Goal: Answer question/provide support

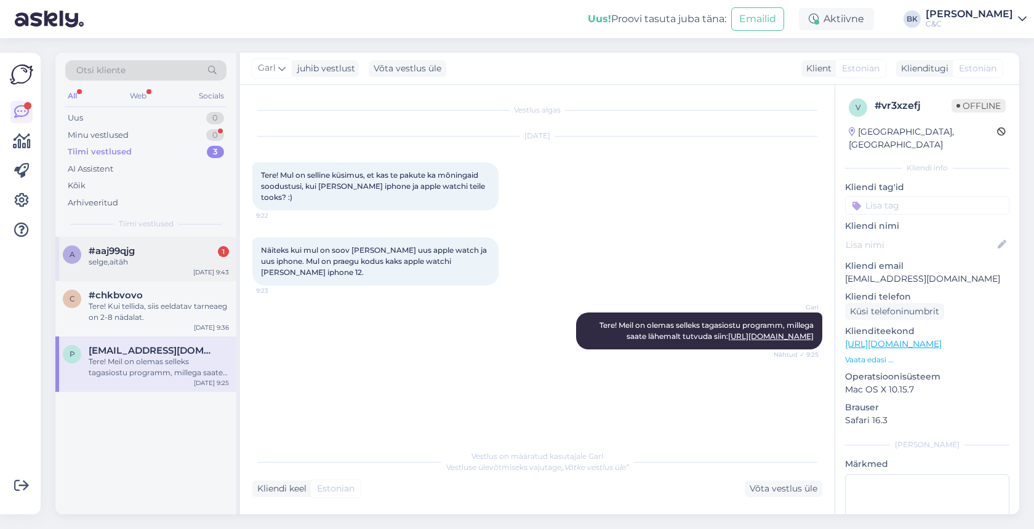
click at [190, 249] on div "#aaj99qjg 1" at bounding box center [159, 251] width 140 height 11
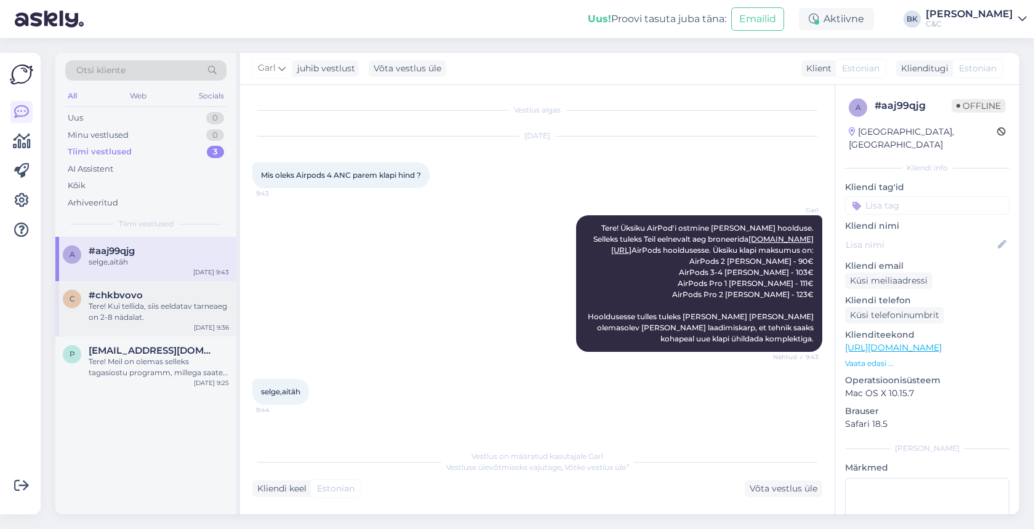
click at [135, 304] on div "Tere! Kui tellida, siis eeldatav tarneaeg on 2-8 nädalat." at bounding box center [159, 312] width 140 height 22
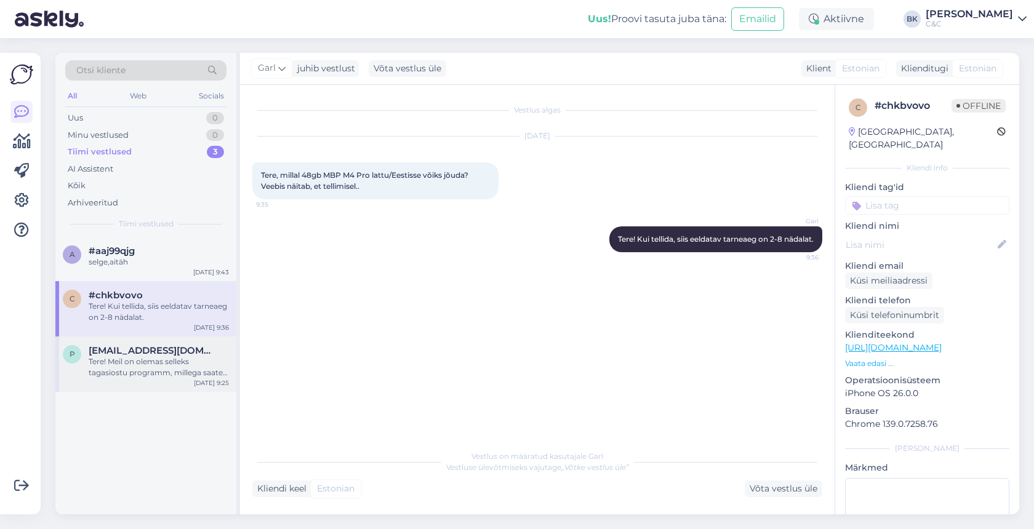
click at [118, 387] on div "p [EMAIL_ADDRESS][DOMAIN_NAME] Tere! Meil on olemas selleks tagasiostu programm…" at bounding box center [145, 364] width 181 height 55
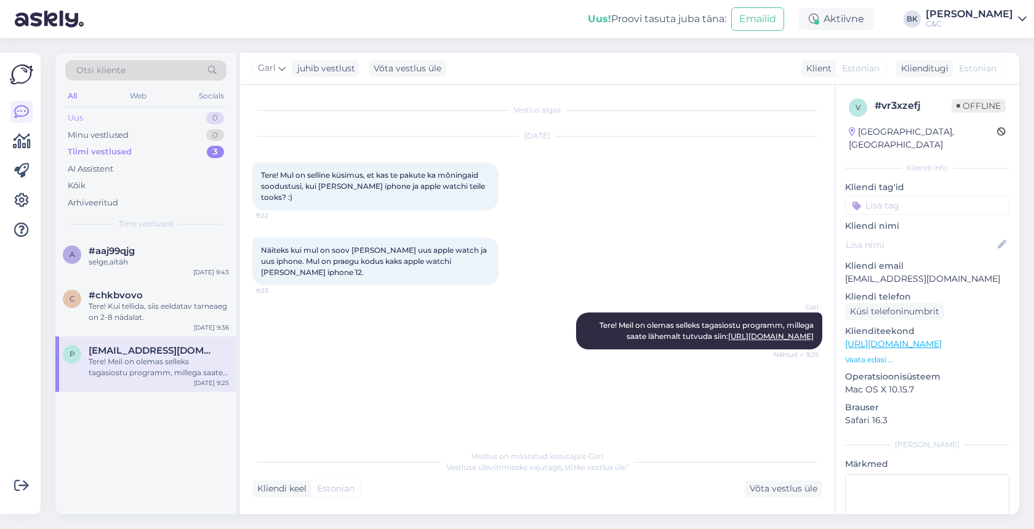
click at [145, 121] on div "Uus 0" at bounding box center [145, 118] width 161 height 17
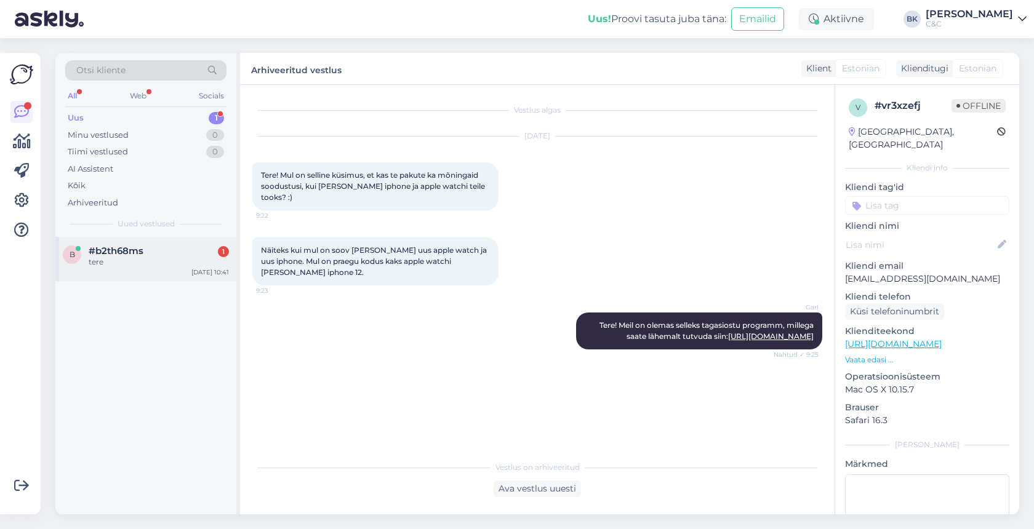
click at [144, 261] on div "tere" at bounding box center [159, 262] width 140 height 11
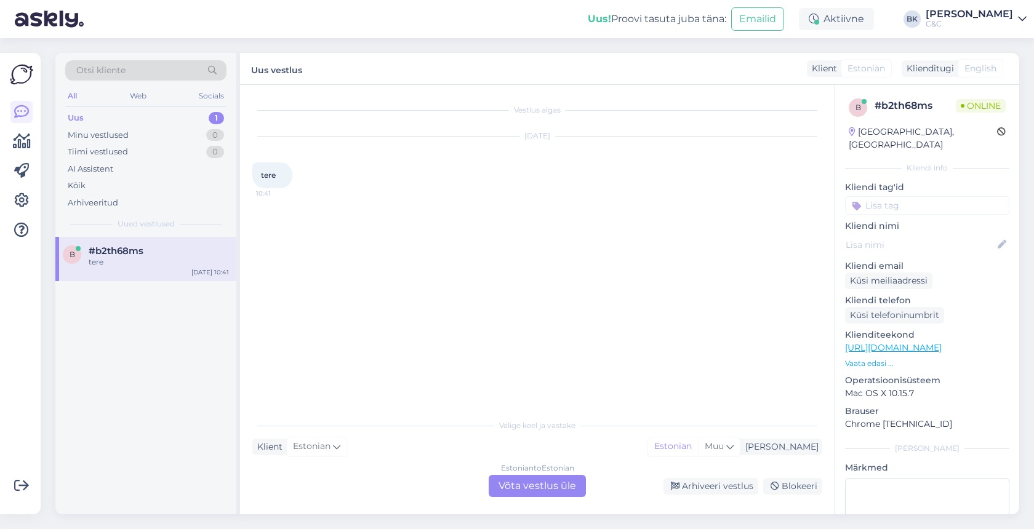
click at [506, 482] on div "Estonian to Estonian Võta vestlus üle" at bounding box center [537, 486] width 97 height 22
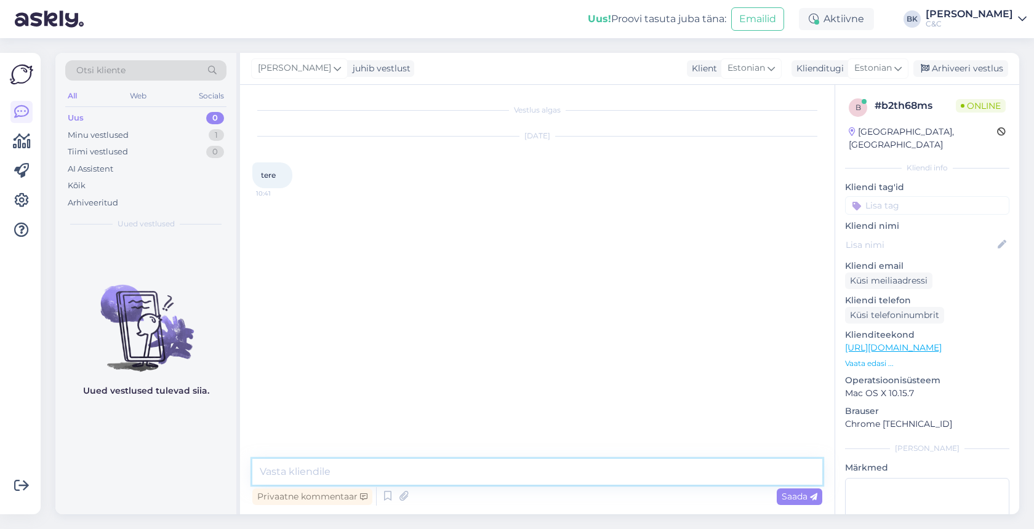
click at [489, 474] on textarea at bounding box center [537, 472] width 570 height 26
type textarea "Tere!"
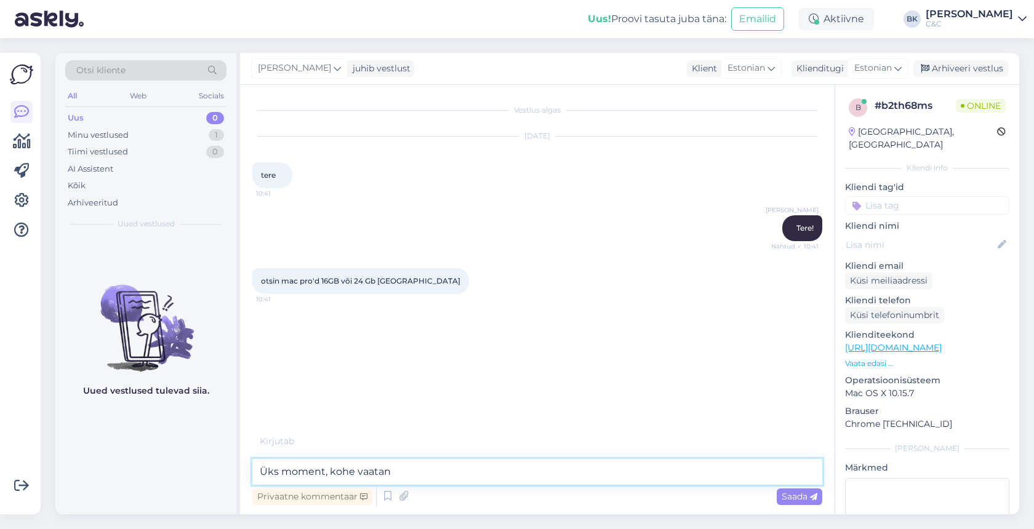
type textarea "Üks moment, kohe vaatan."
type textarea "M"
type textarea "Ning palju mälu?"
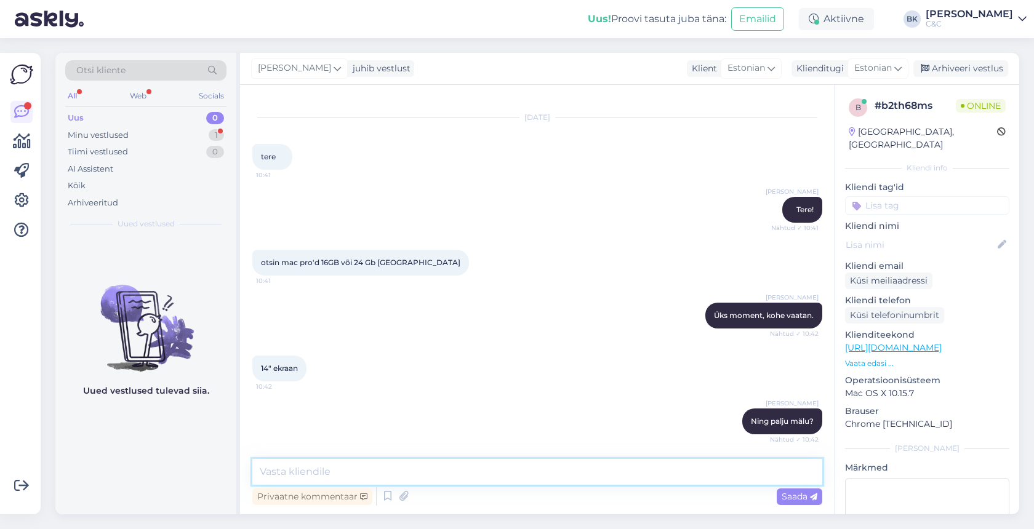
scroll to position [71, 0]
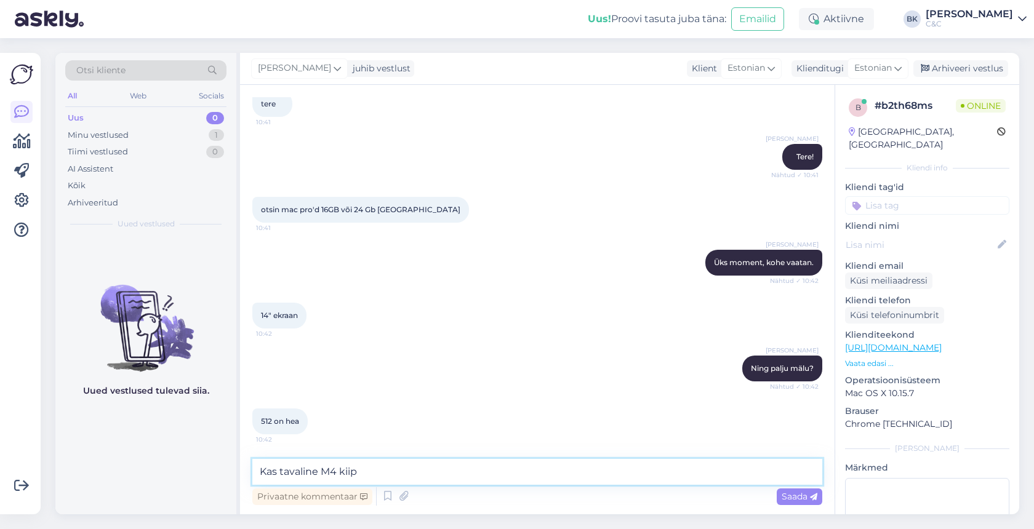
type textarea "Kas tavaline M4 kiip?"
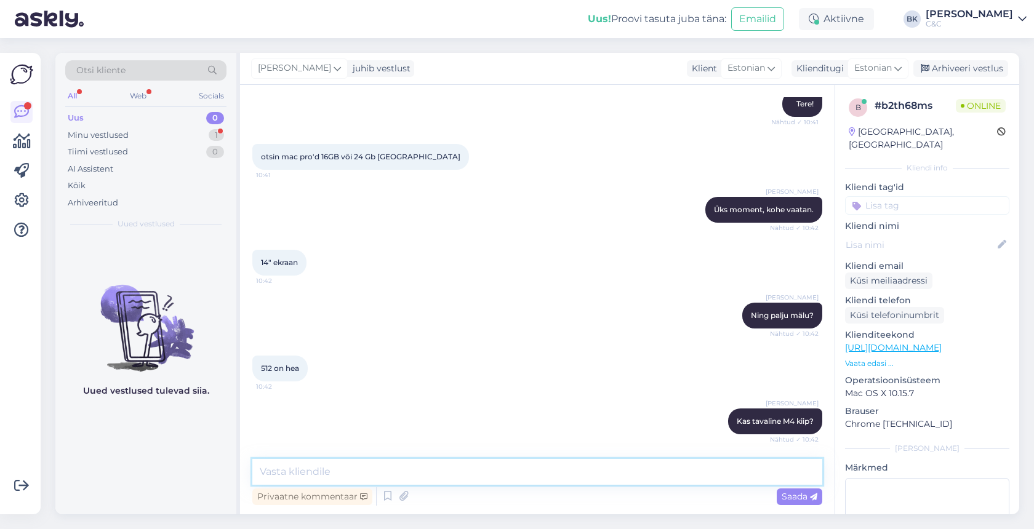
scroll to position [177, 0]
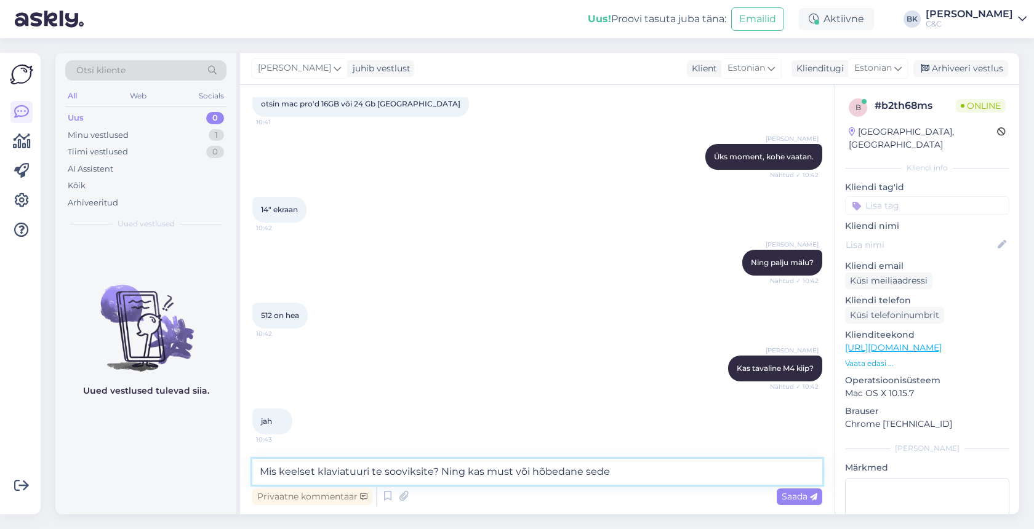
type textarea "Mis keelset klaviatuuri te sooviksite? Ning kas must või hõbedane sede?"
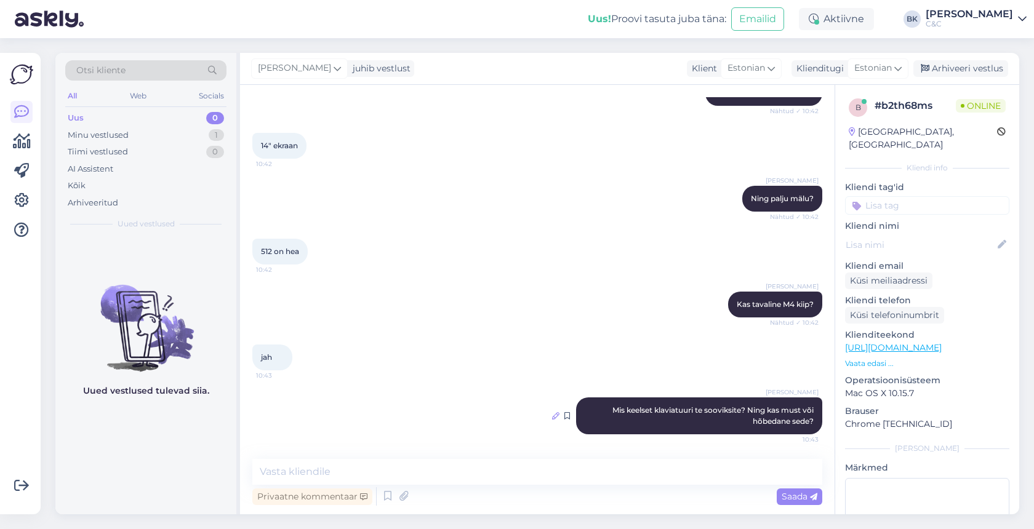
click at [557, 418] on icon at bounding box center [555, 415] width 7 height 7
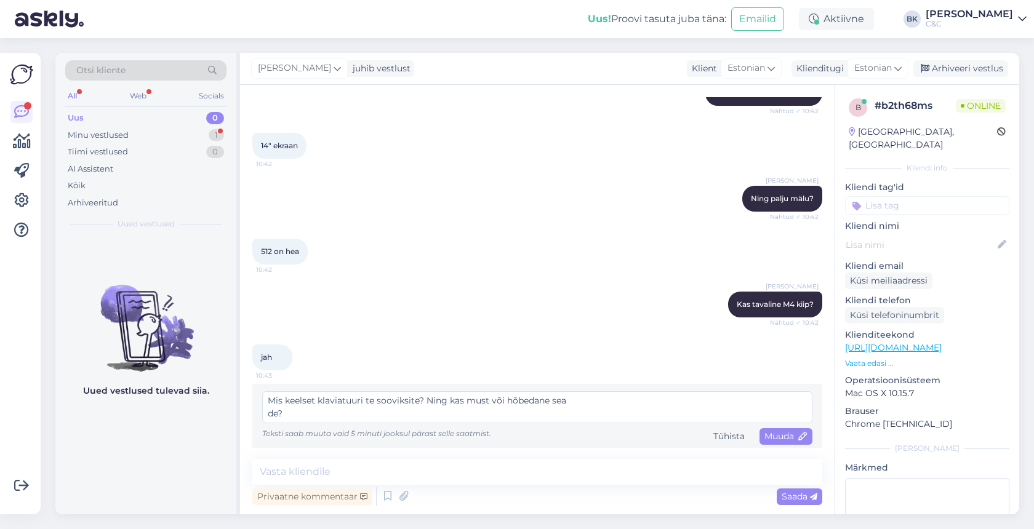
scroll to position [298, 0]
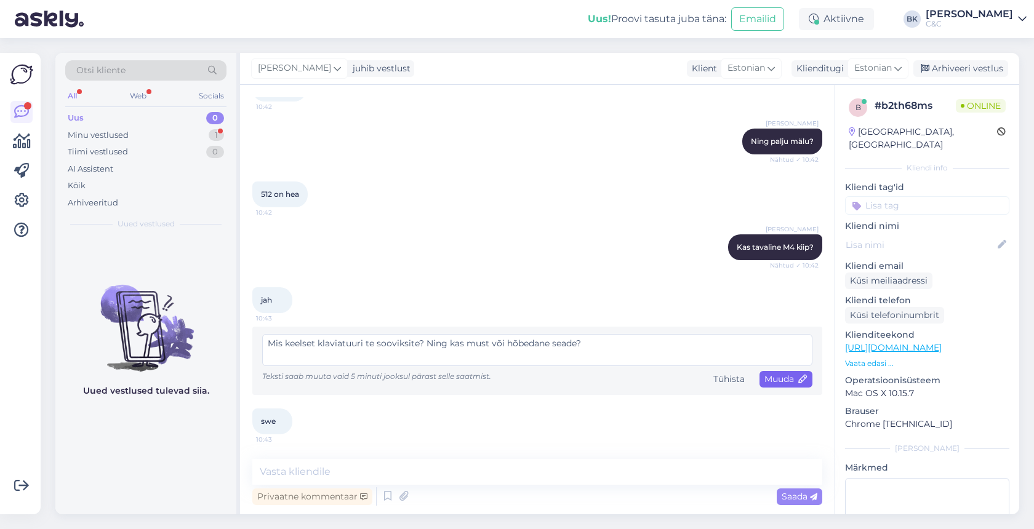
type textarea "Mis keelset klaviatuuri te sooviksite? Ning kas must või hõbedane seade?"
click at [784, 380] on span "Muuda" at bounding box center [785, 379] width 43 height 11
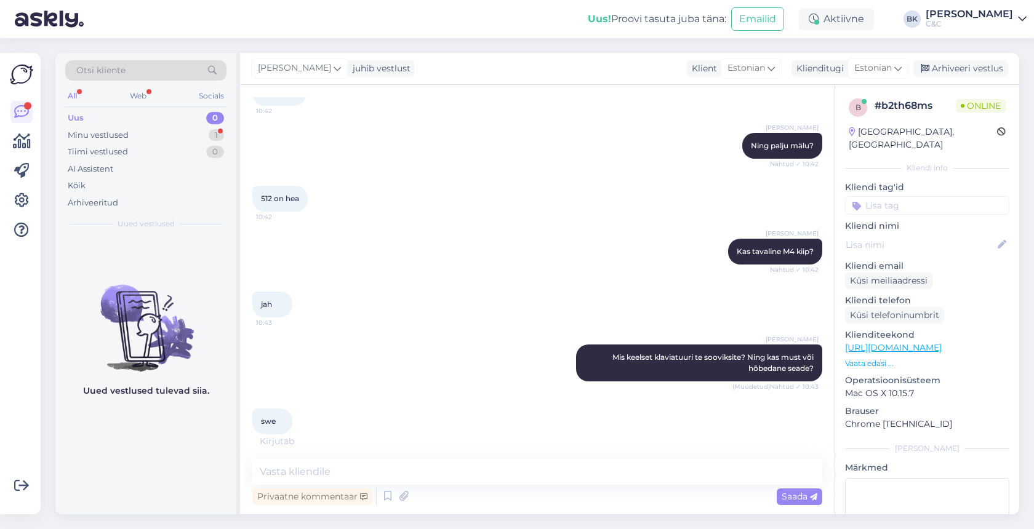
scroll to position [347, 0]
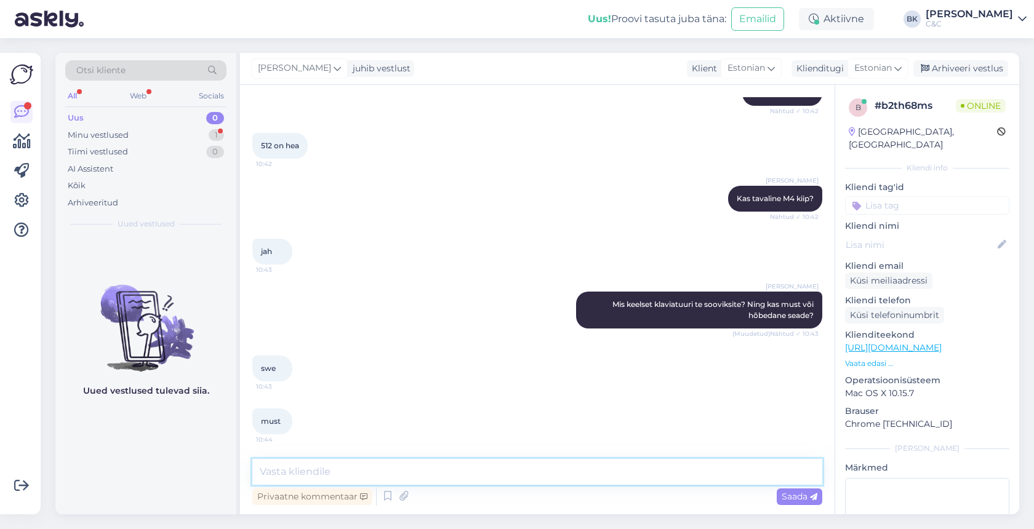
click at [370, 476] on textarea at bounding box center [537, 472] width 570 height 26
type textarea "m"
type textarea "Musta värvi MacBook Pro-d on meil [GEOGRAPHIC_DATA] igas poes väljaarvatud [GEO…"
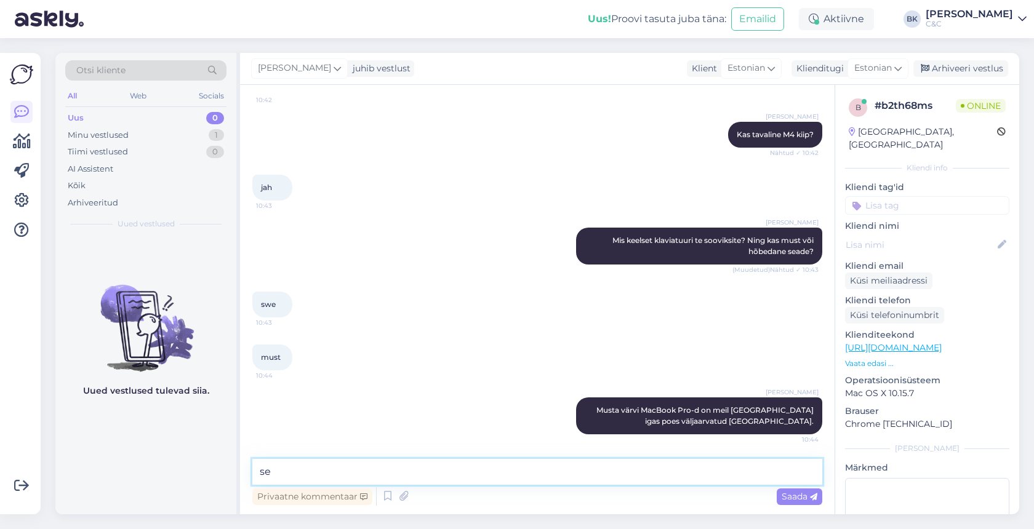
type textarea "s"
paste textarea "[URL][DOMAIN_NAME]"
type textarea "Seadme link - [URL][DOMAIN_NAME]"
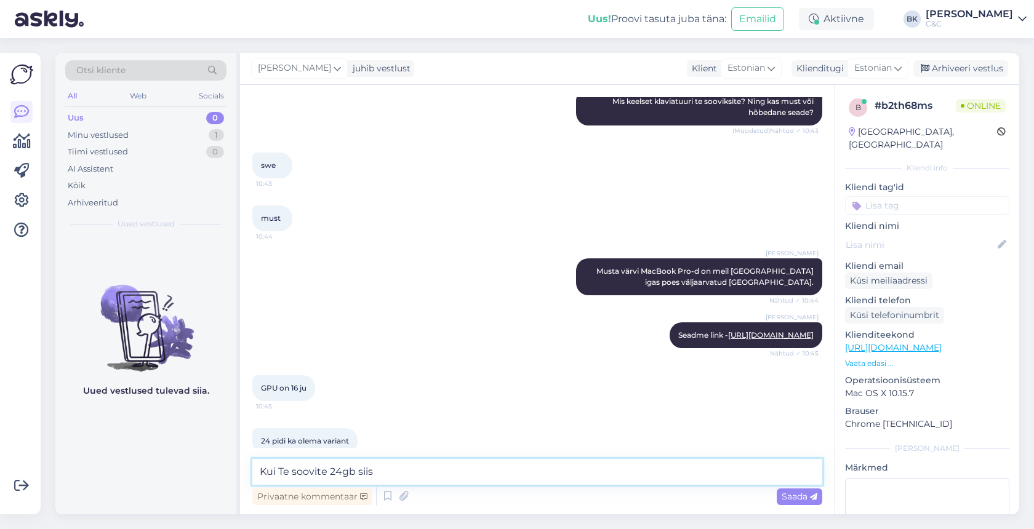
scroll to position [603, 0]
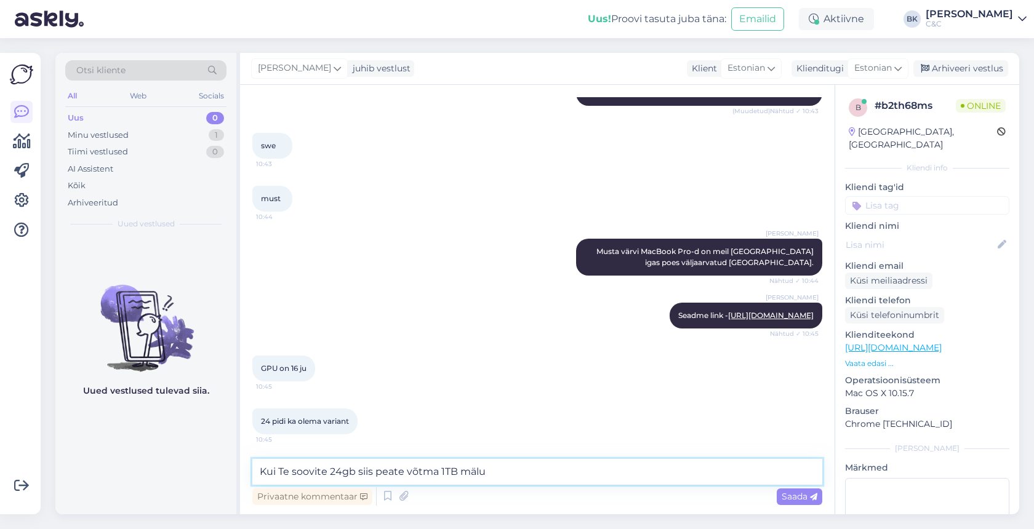
type textarea "Kui Te soovite 24gb siis peate võtma 1TB mälu."
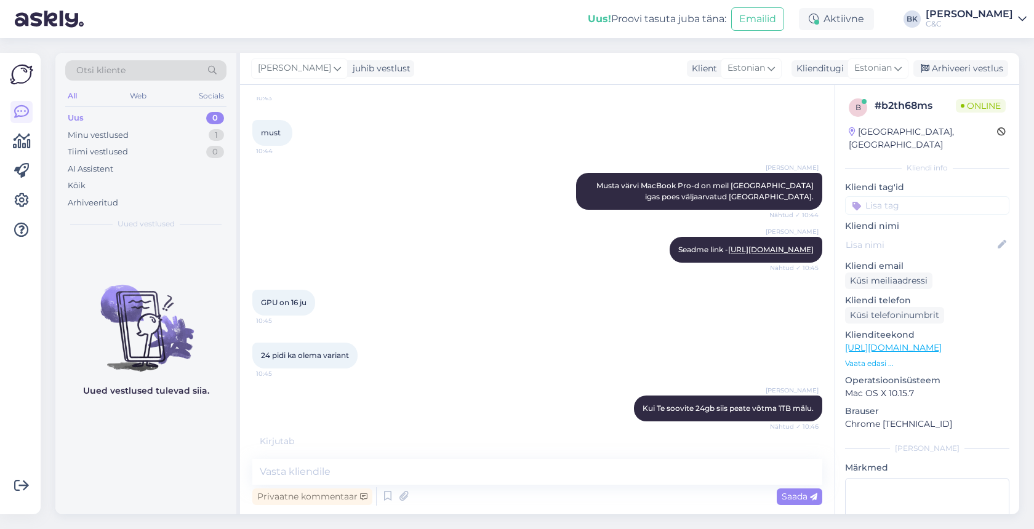
scroll to position [709, 0]
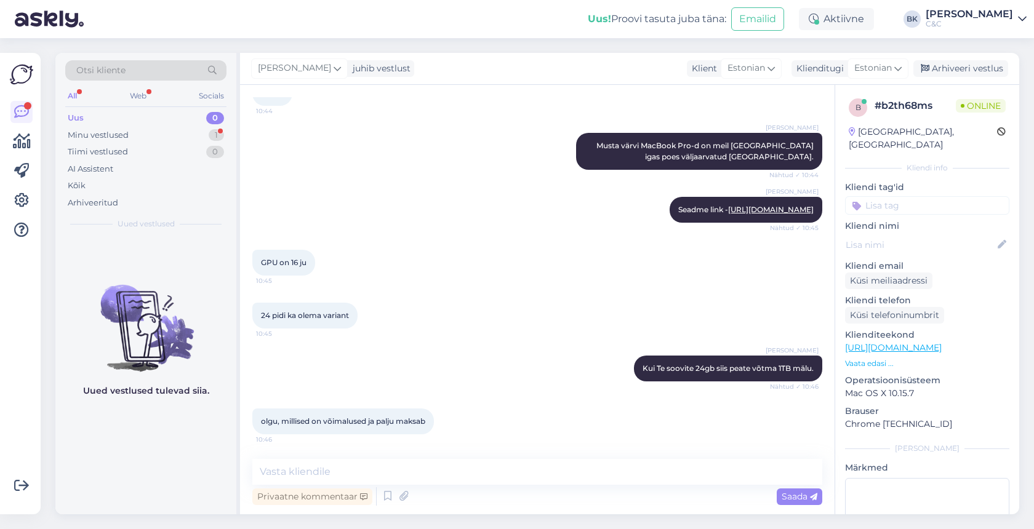
click at [585, 7] on div "Uus! Proovi tasuta [PERSON_NAME]: Emailid Aktiivne BK Berit Kaljurand C&C" at bounding box center [517, 19] width 1034 height 38
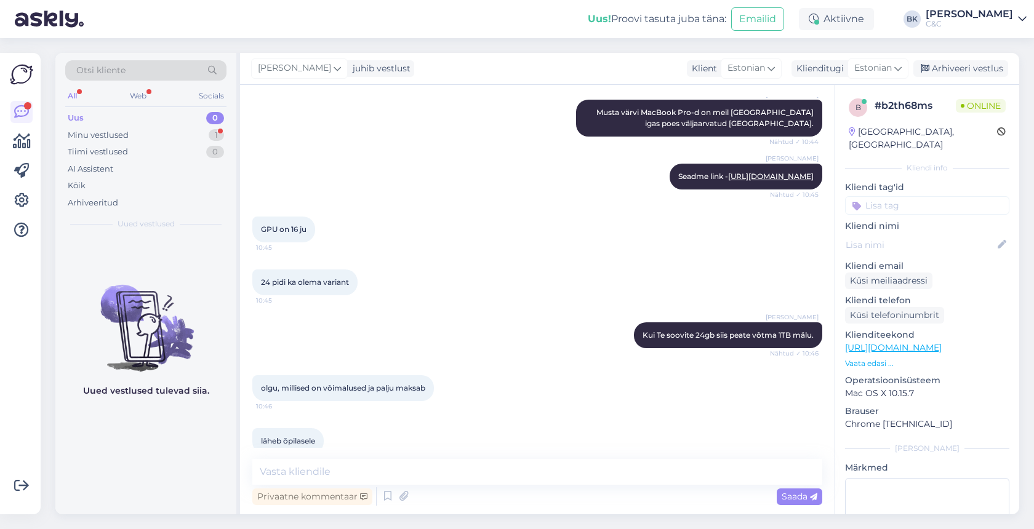
scroll to position [762, 0]
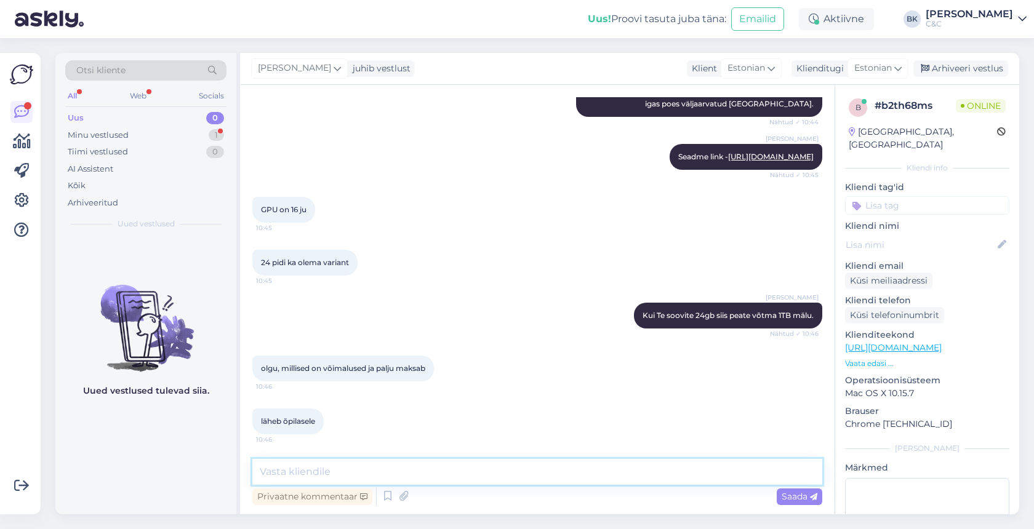
click at [313, 475] on textarea at bounding box center [537, 472] width 570 height 26
type textarea "K"
type textarea "Kas üliõpilasele?"
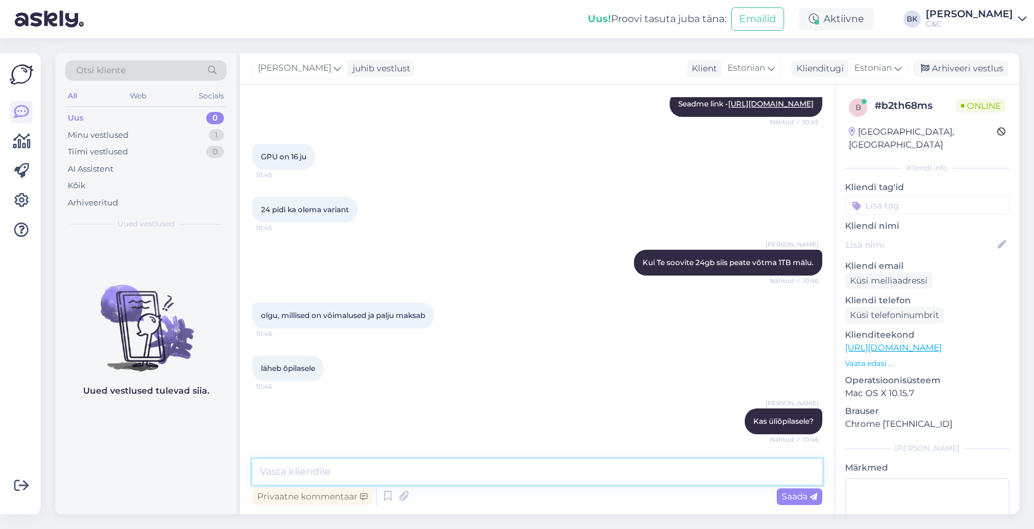
scroll to position [868, 0]
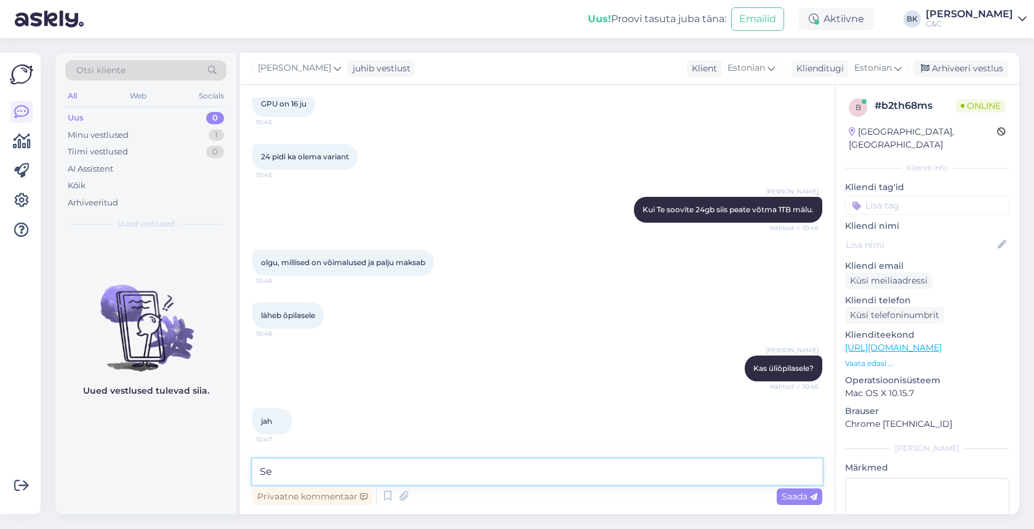
type textarea "S"
click at [741, 473] on textarea "Meil on ka hetkel käimas kampaania üliõpilastele ning õpetajatele, et olemasole…" at bounding box center [537, 472] width 570 height 26
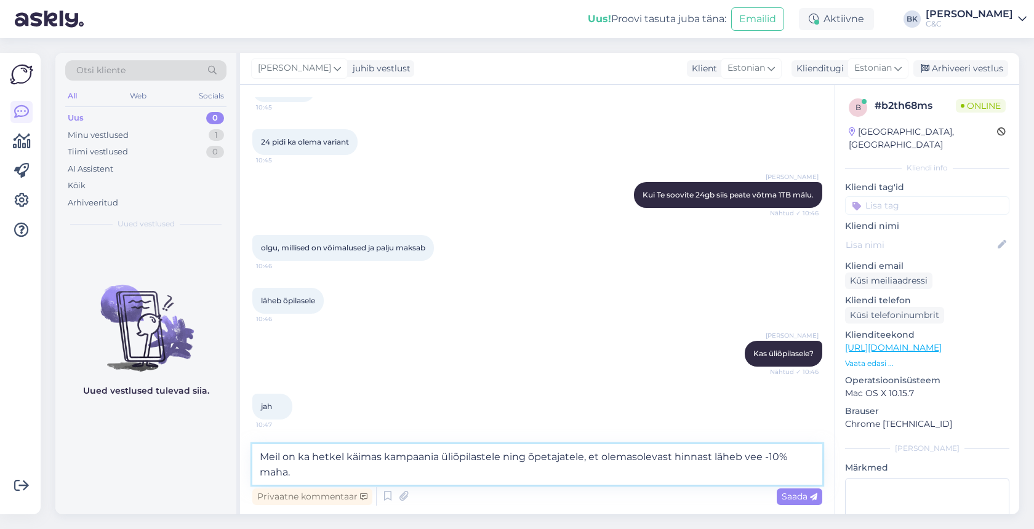
type textarea "Meil on ka hetkel käimas kampaania üliõpilastele ning õpetajatele, et olemasole…"
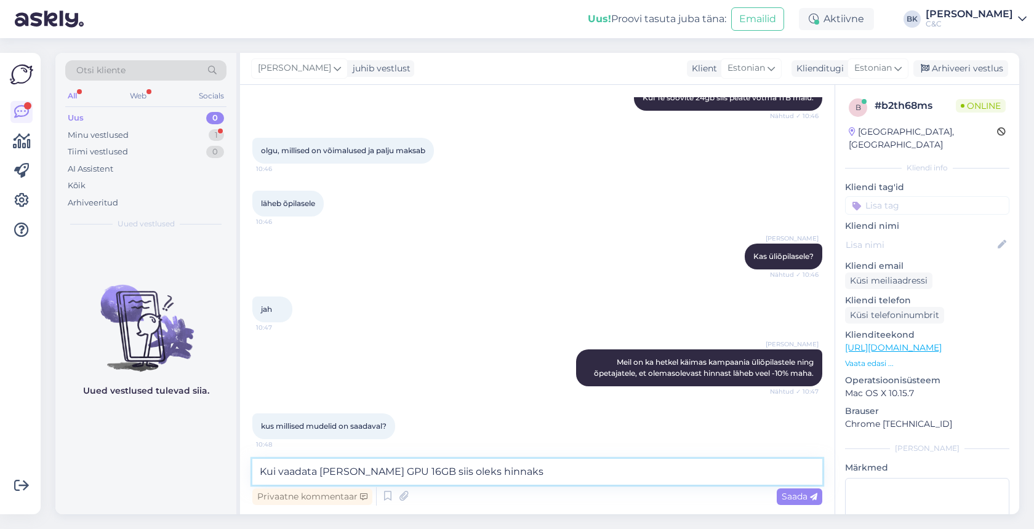
scroll to position [1050, 0]
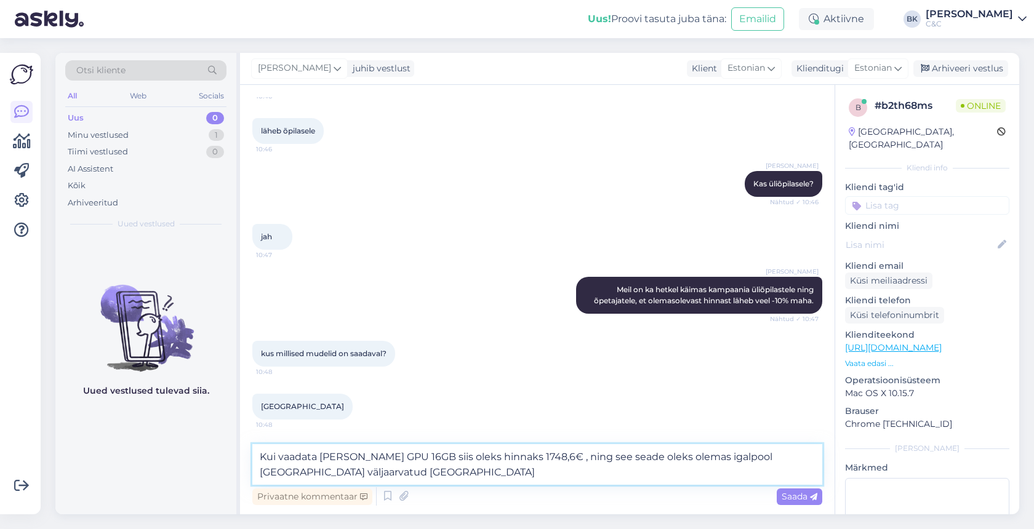
type textarea "Kui vaadata [PERSON_NAME] GPU 16GB siis oleks hinnaks 1748,6€ , ning see seade …"
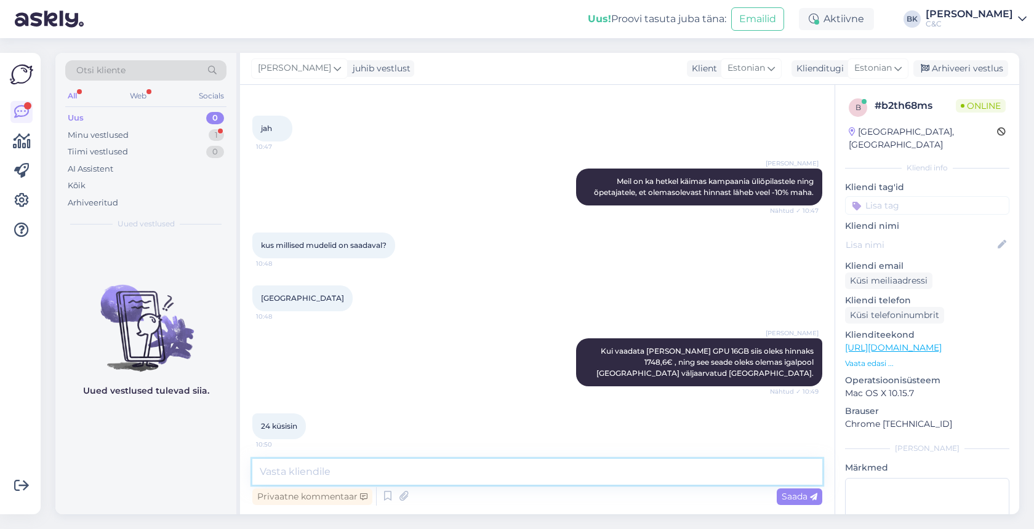
scroll to position [1178, 0]
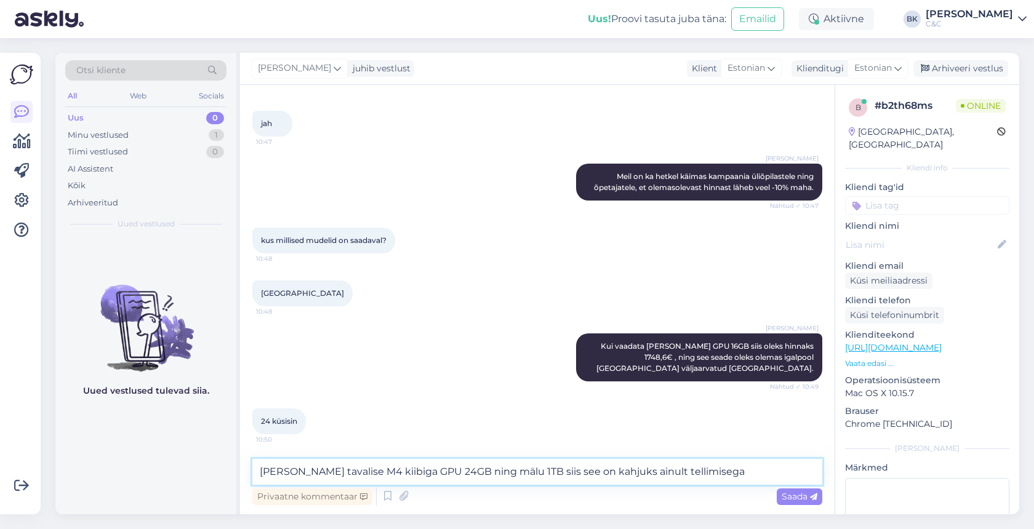
type textarea "[PERSON_NAME] tavalise M4 kiibiga GPU 24GB ning mälu 1TB siis see on kahjuks ai…"
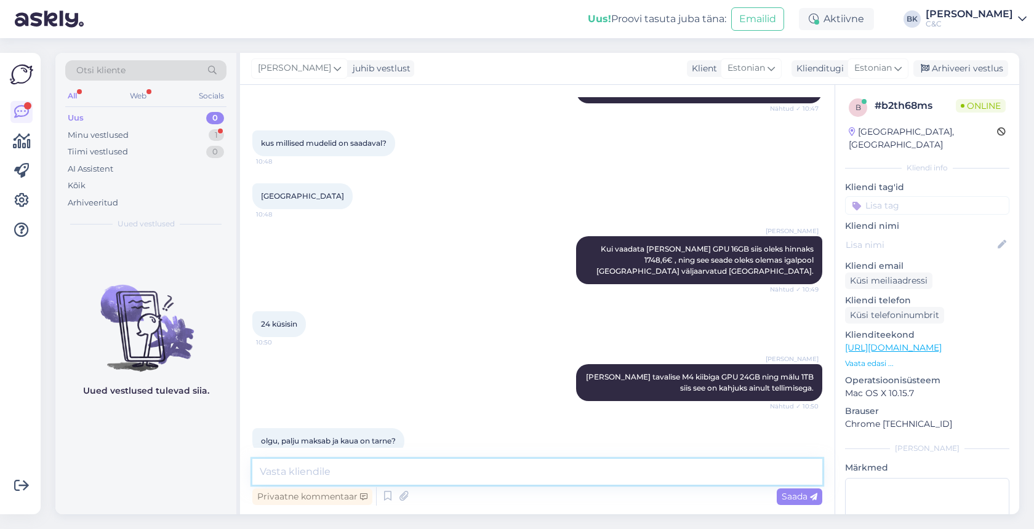
scroll to position [1295, 0]
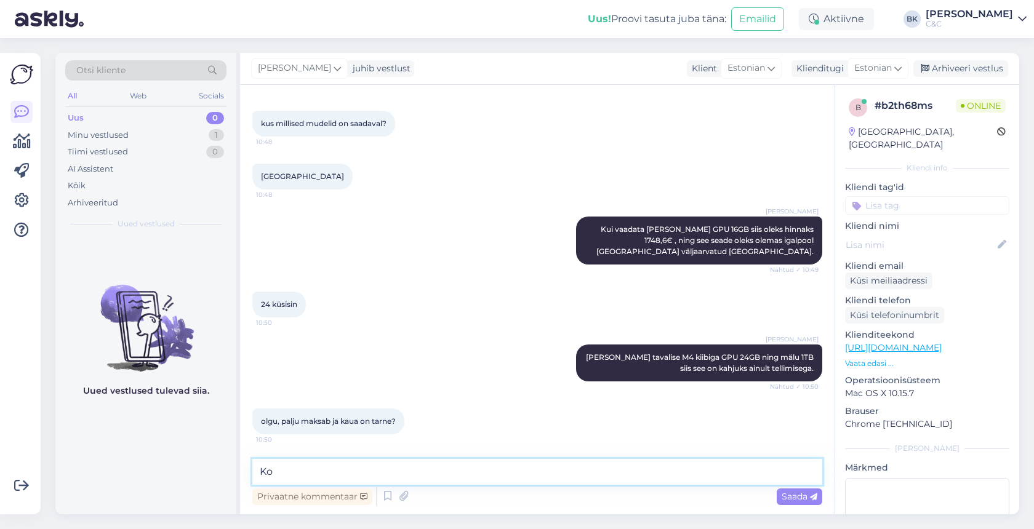
type textarea "K"
paste textarea "[URL][DOMAIN_NAME]"
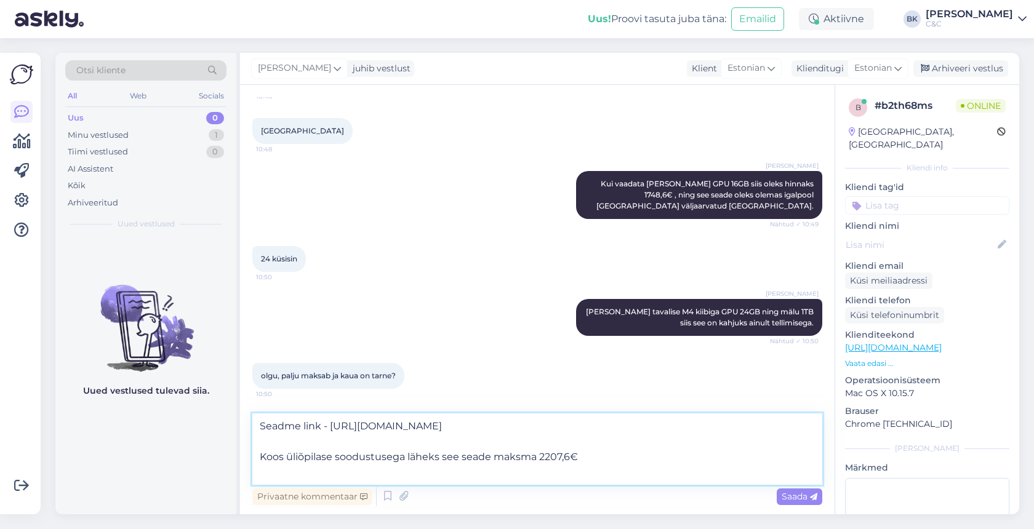
scroll to position [1282, 0]
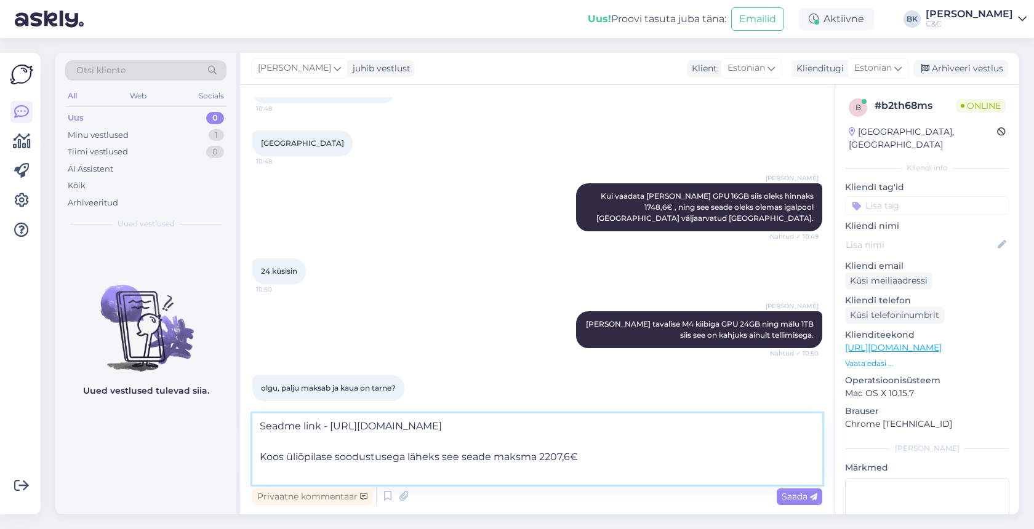
click at [457, 471] on textarea "Seadme link - [URL][DOMAIN_NAME] Koos üliõpilase soodustusega läheks see seade …" at bounding box center [537, 448] width 570 height 71
drag, startPoint x: 585, startPoint y: 469, endPoint x: 290, endPoint y: 421, distance: 297.9
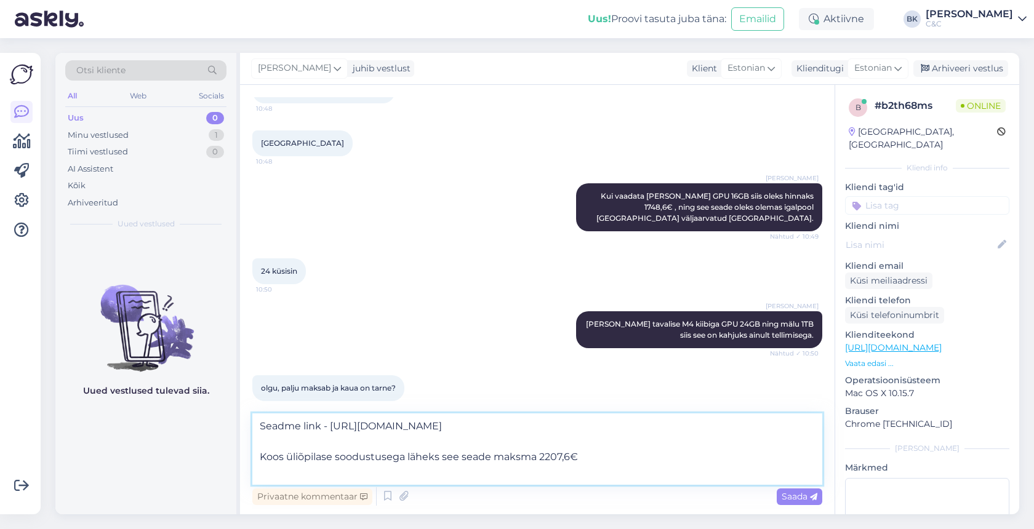
click at [290, 421] on textarea "Seadme link - [URL][DOMAIN_NAME] Koos üliõpilase soodustusega läheks see seade …" at bounding box center [537, 448] width 570 height 71
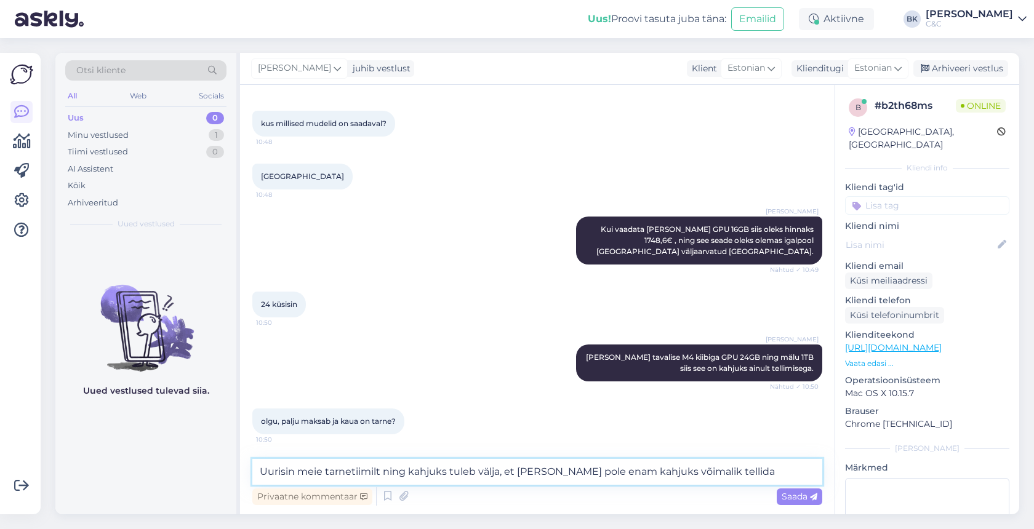
type textarea "Uurisin meie tarnetiimilt ning kahjuks tuleb välja, et [PERSON_NAME] pole enam …"
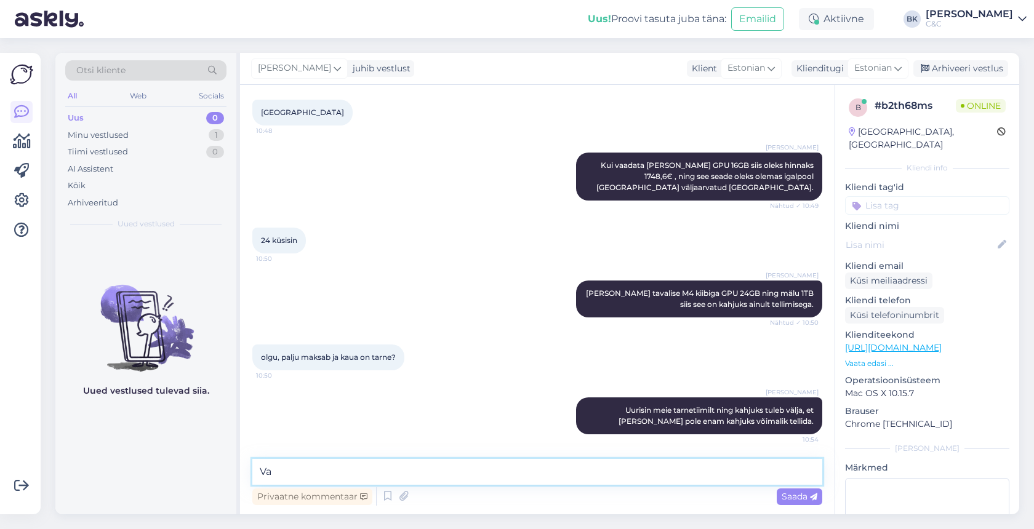
type textarea "V"
type textarea "[PERSON_NAME] alternatiivide kohta."
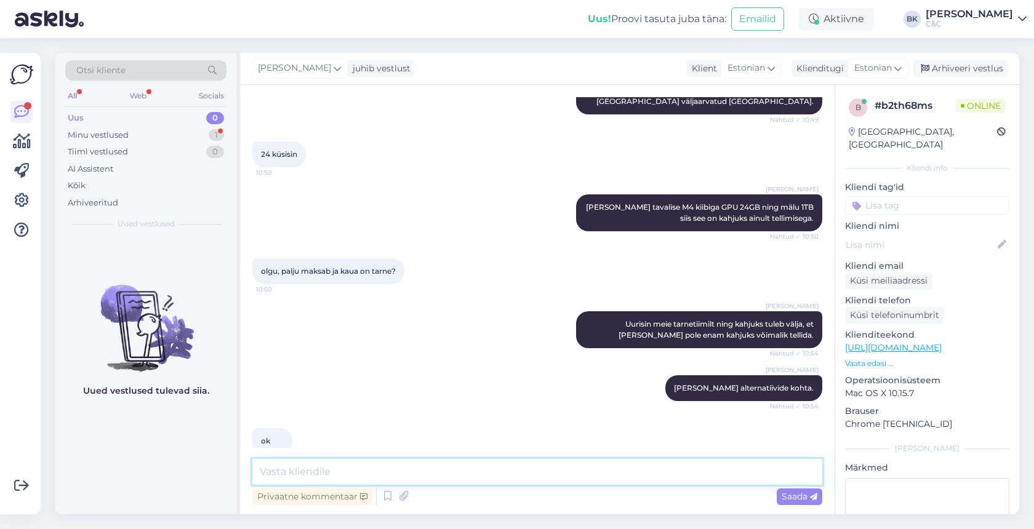
scroll to position [1452, 0]
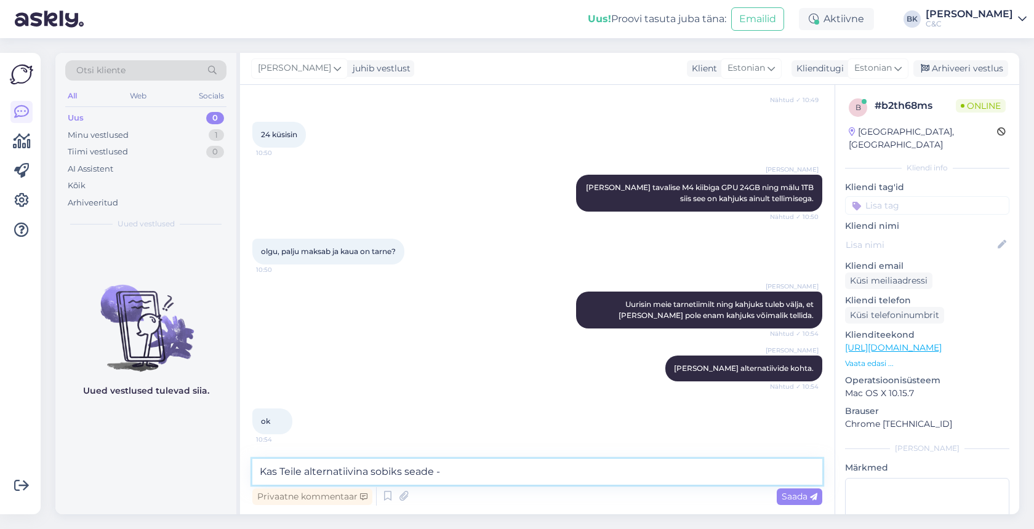
paste textarea "[URL][DOMAIN_NAME]"
type textarea "Kas Teile alternatiivina sobiks seade - [URL][DOMAIN_NAME]"
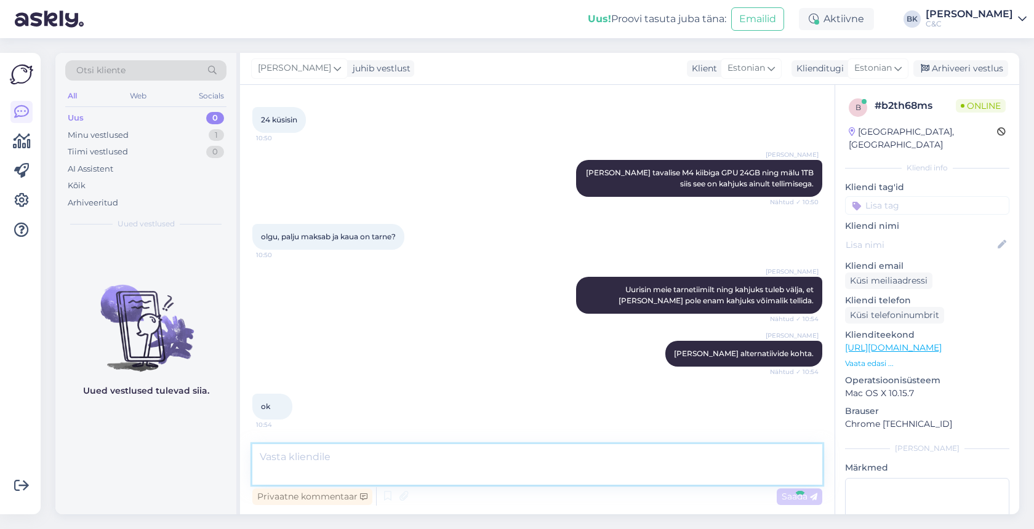
scroll to position [1527, 0]
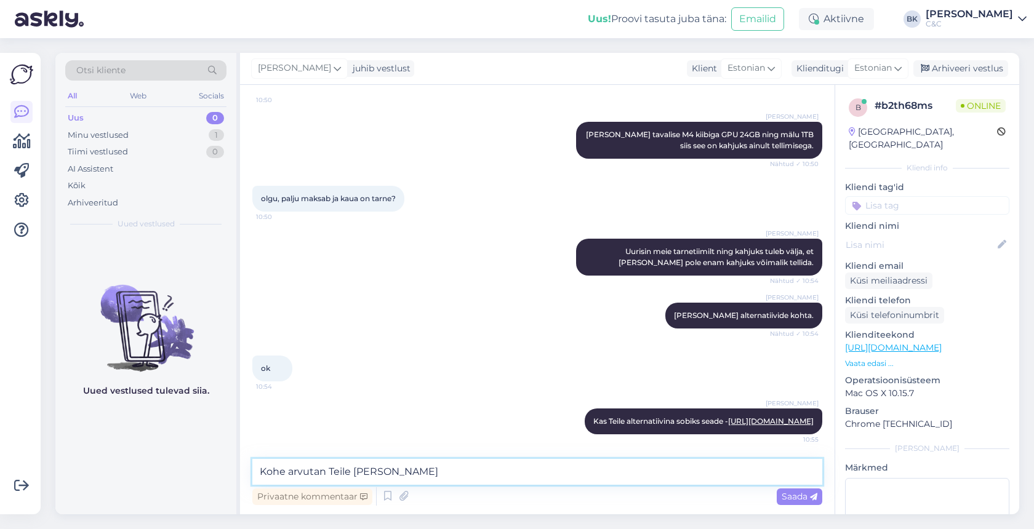
type textarea "Kohe arvutan Teile [PERSON_NAME]."
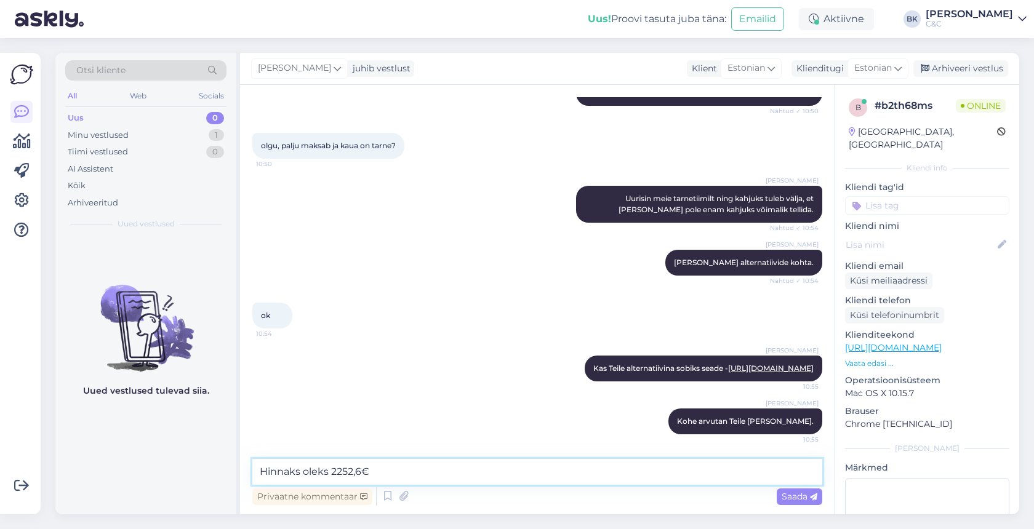
type textarea "Hinnaks oleks 2252,6€ ."
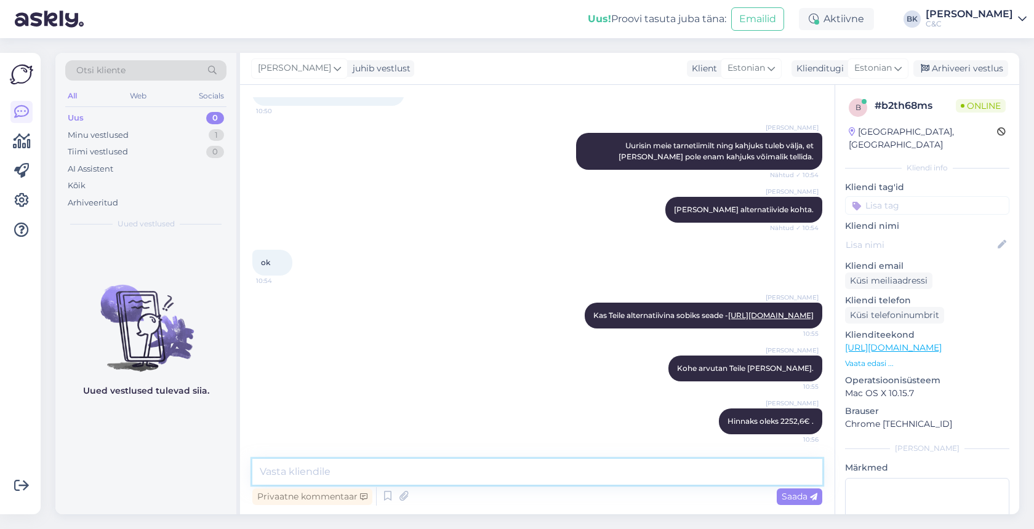
scroll to position [1633, 0]
type textarea "Ning see seade oleks [GEOGRAPHIC_DATA] olemas."
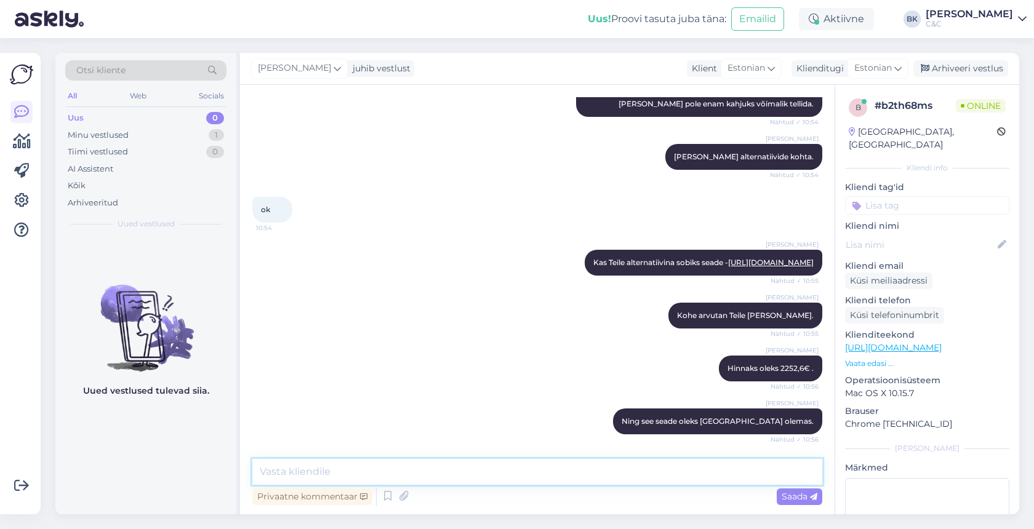
scroll to position [1739, 0]
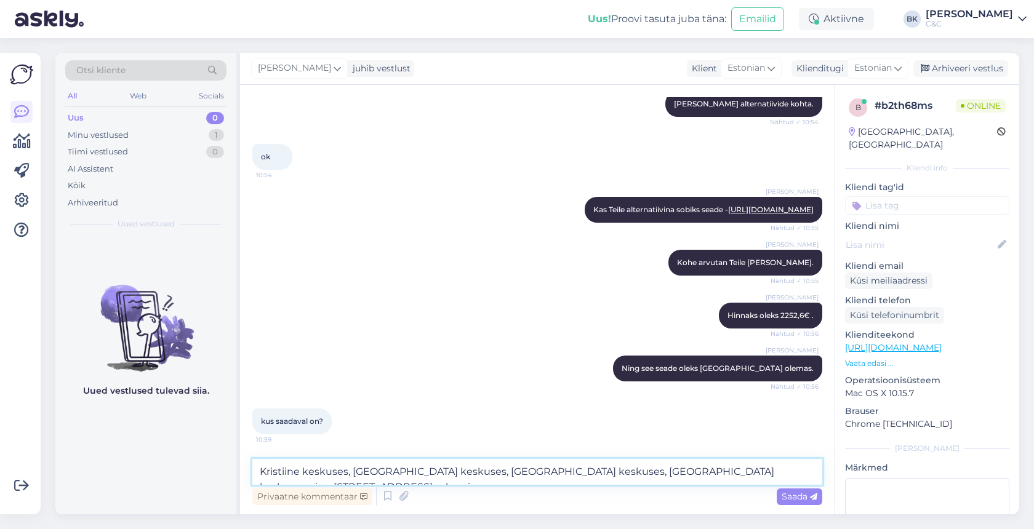
type textarea "Kristiine keskuses, [GEOGRAPHIC_DATA] keskuses, [GEOGRAPHIC_DATA] keskuses, [GE…"
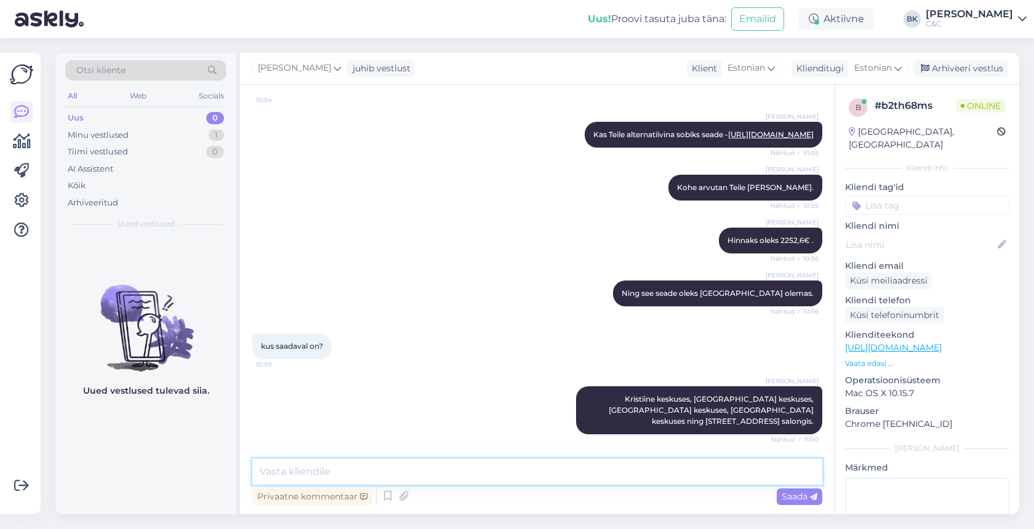
scroll to position [1856, 0]
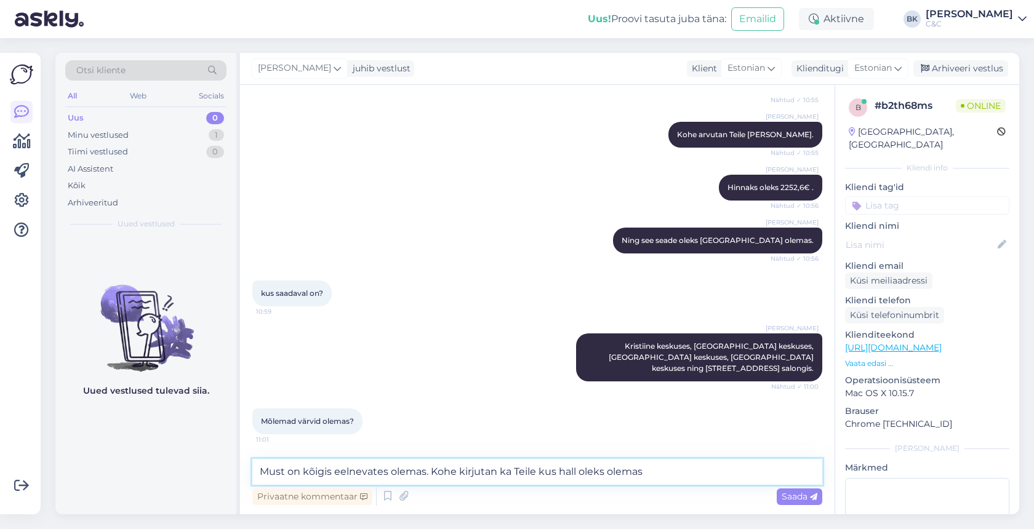
type textarea "Must on kõigis eelnevates olemas. Kohe kirjutan ka Teile kus hall oleks olemas."
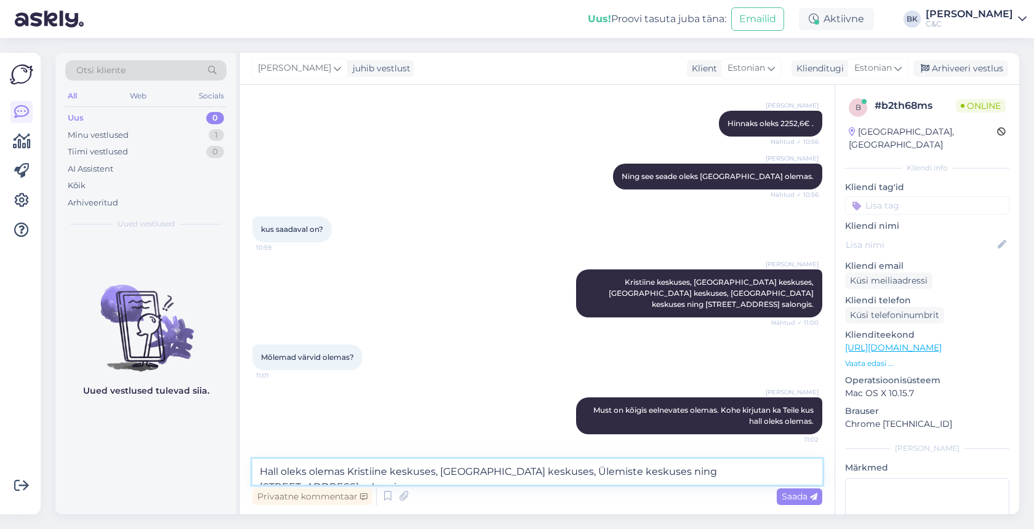
type textarea "Hall oleks olemas Kristiine keskuses, [GEOGRAPHIC_DATA] keskuses, Ülemiste kesk…"
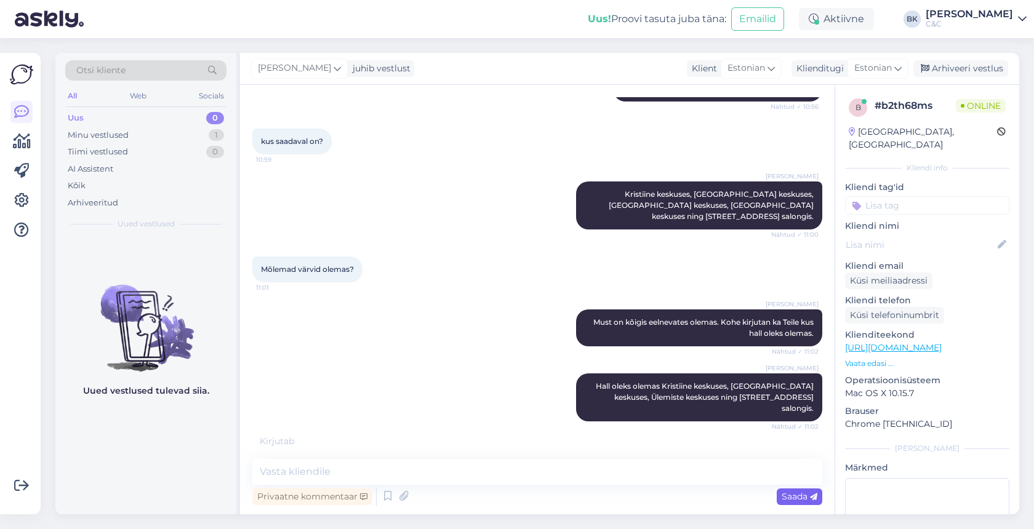
scroll to position [2037, 0]
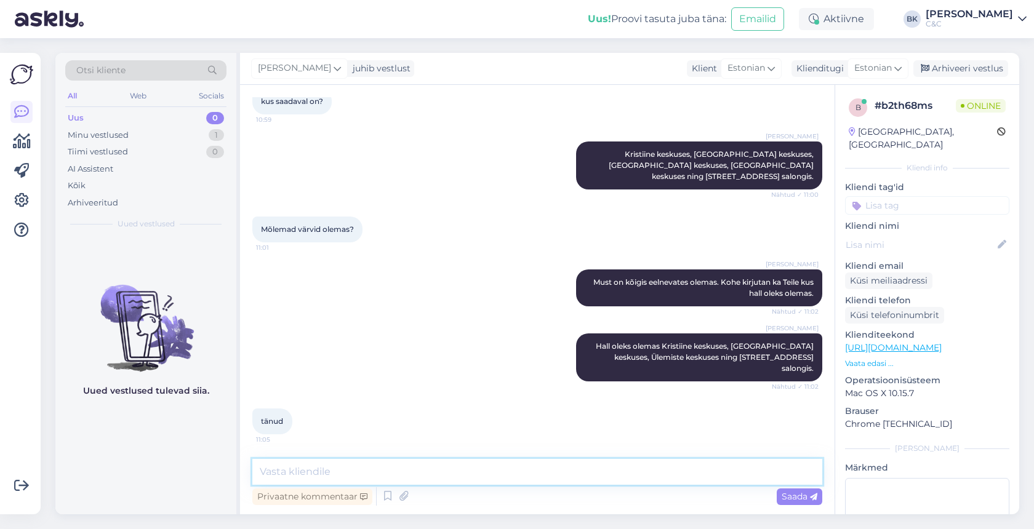
type textarea "J"
type textarea "Ikka, ilusat päeva Teile!"
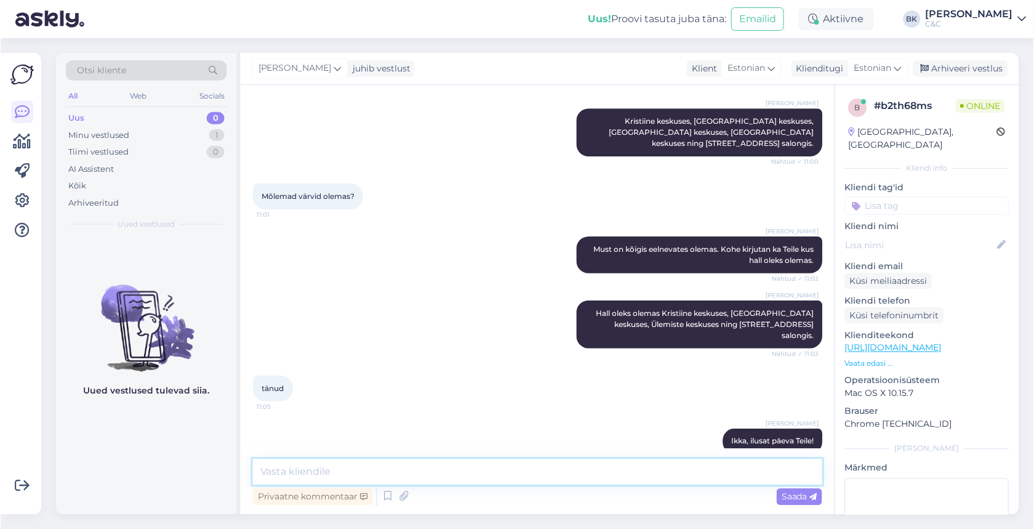
scroll to position [2090, 0]
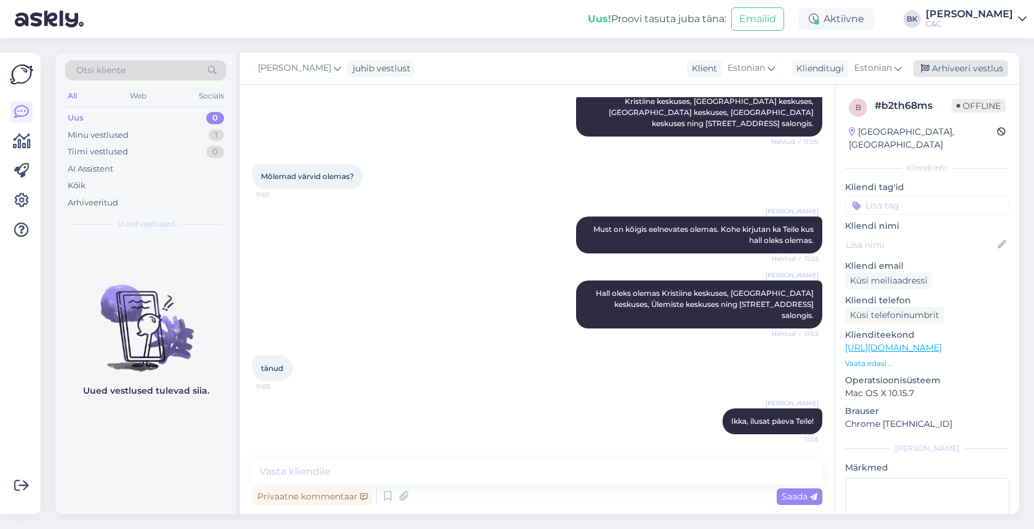
click at [962, 68] on div "Arhiveeri vestlus" at bounding box center [960, 68] width 95 height 17
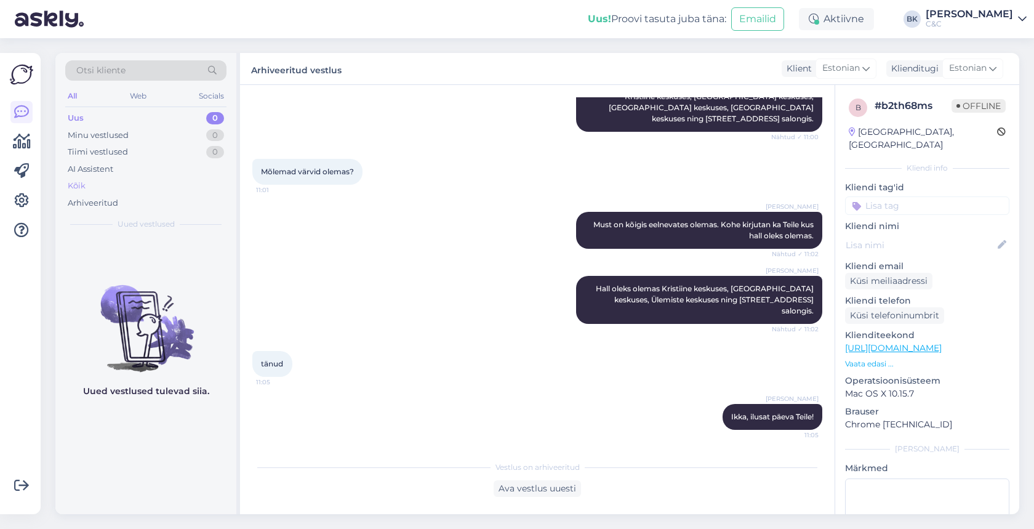
click at [177, 192] on div "Kõik" at bounding box center [145, 185] width 161 height 17
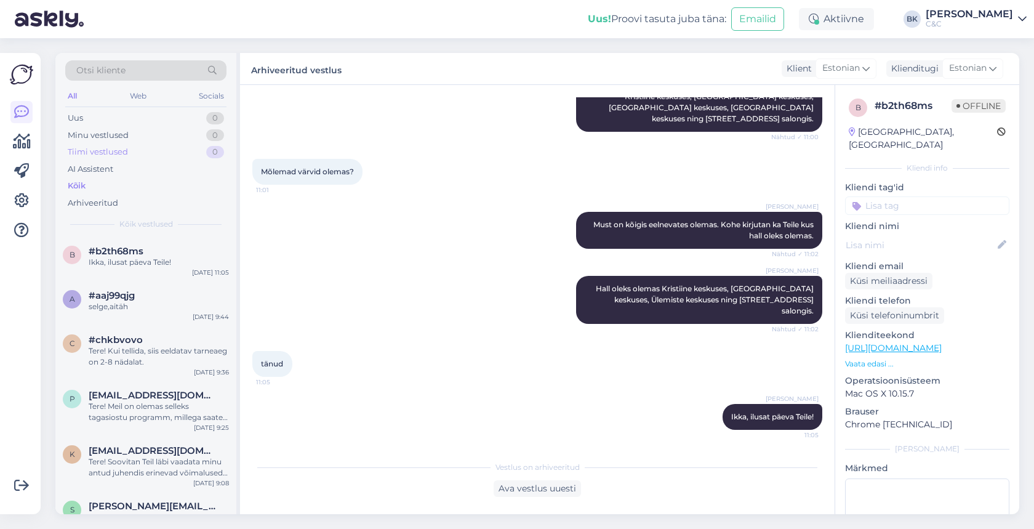
click at [157, 154] on div "Tiimi vestlused 0" at bounding box center [145, 151] width 161 height 17
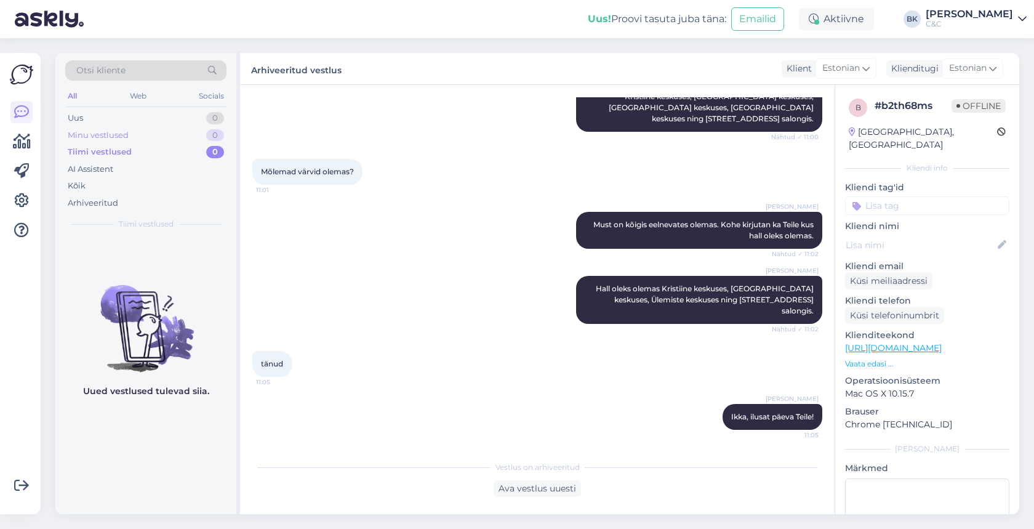
click at [162, 130] on div "Minu vestlused 0" at bounding box center [145, 135] width 161 height 17
click at [162, 121] on div "Uus 0" at bounding box center [145, 118] width 161 height 17
